Goal: Task Accomplishment & Management: Manage account settings

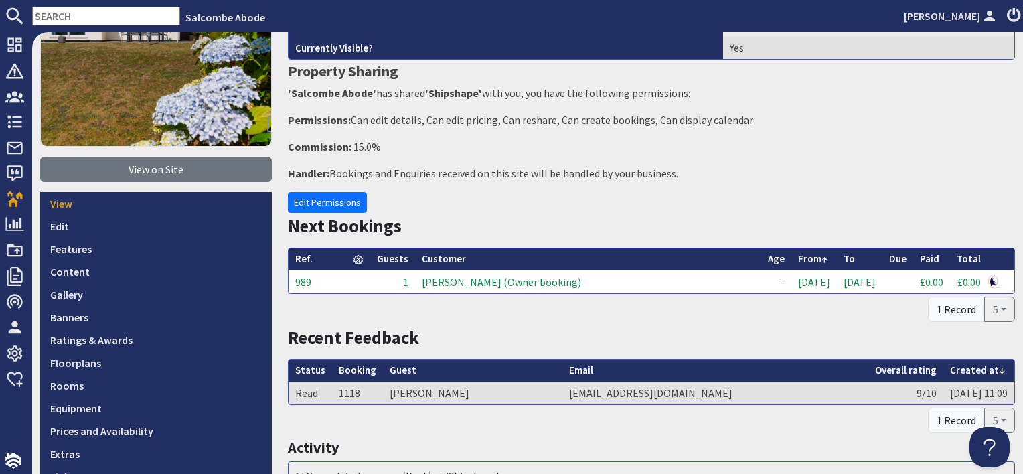
scroll to position [268, 0]
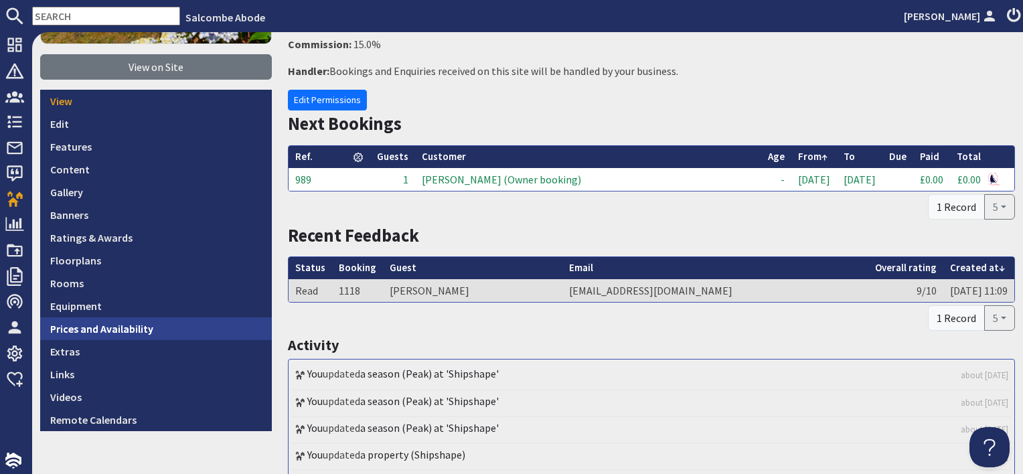
click at [165, 323] on link "Prices and Availability" at bounding box center [156, 328] width 232 height 23
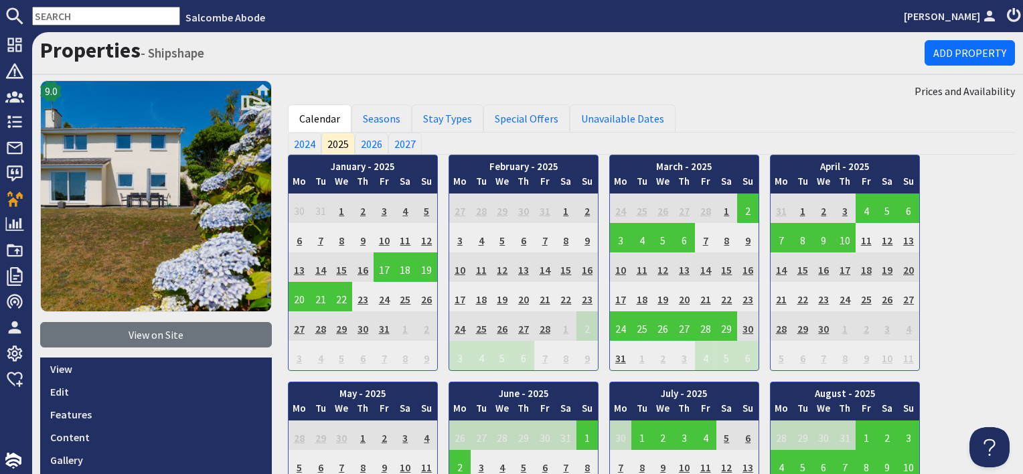
scroll to position [134, 0]
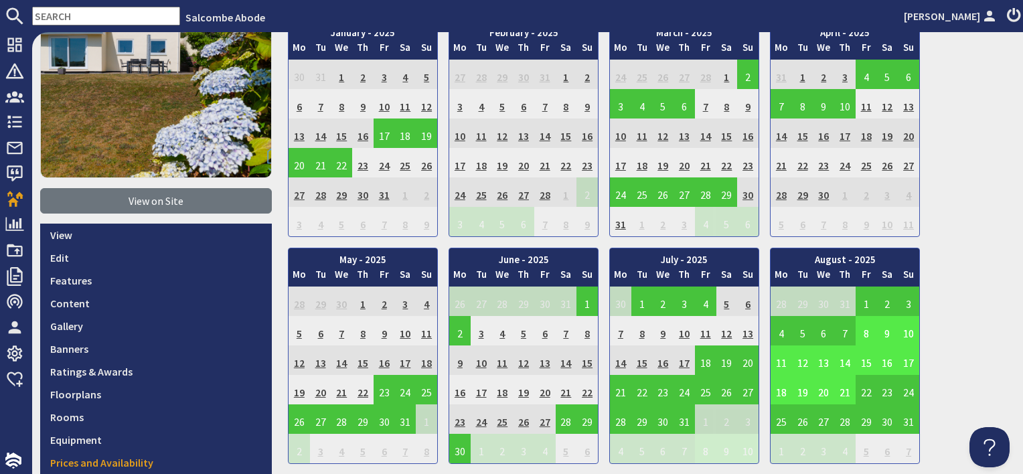
click at [862, 333] on td "8" at bounding box center [865, 330] width 21 height 29
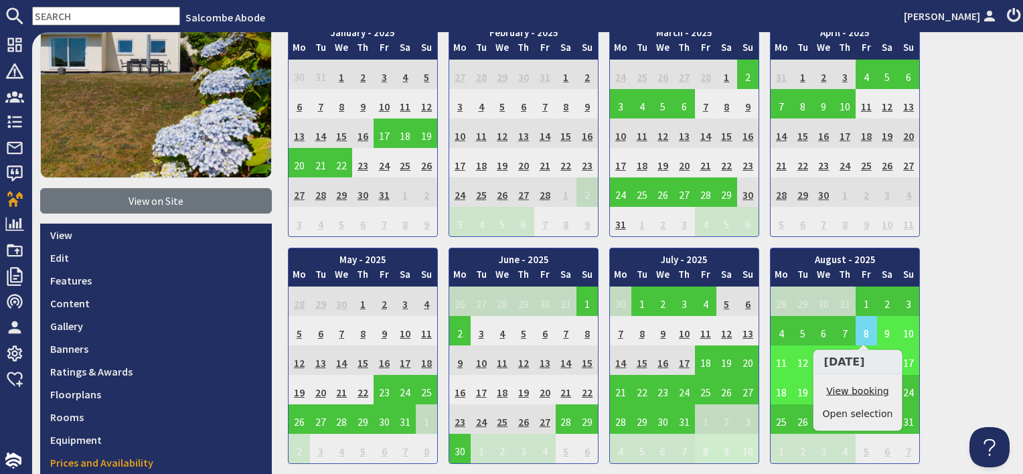
click at [857, 388] on link "View booking" at bounding box center [858, 391] width 70 height 14
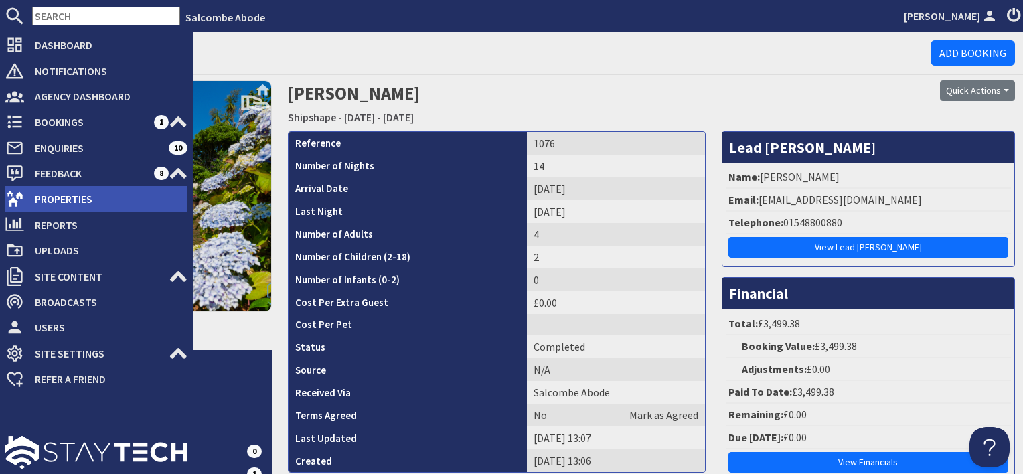
click at [92, 197] on span "Properties" at bounding box center [105, 198] width 163 height 21
